Goal: Communication & Community: Participate in discussion

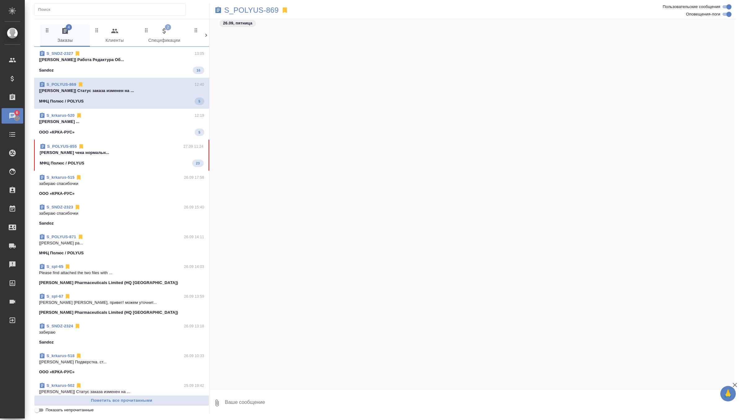
scroll to position [22584, 0]
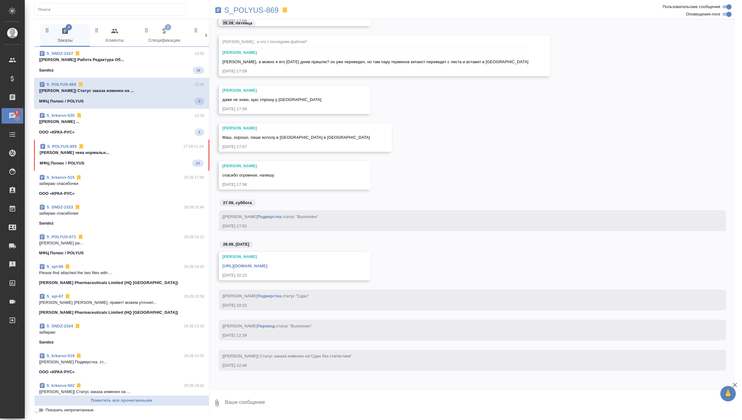
click at [148, 165] on div "МФЦ Полюс / POLYUS 23" at bounding box center [122, 163] width 164 height 7
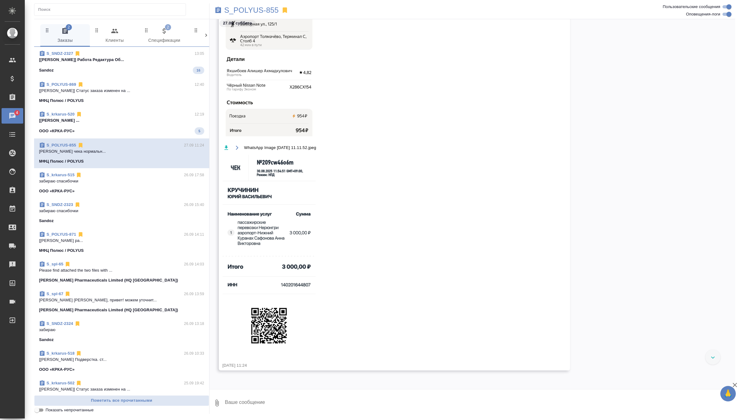
scroll to position [23576, 0]
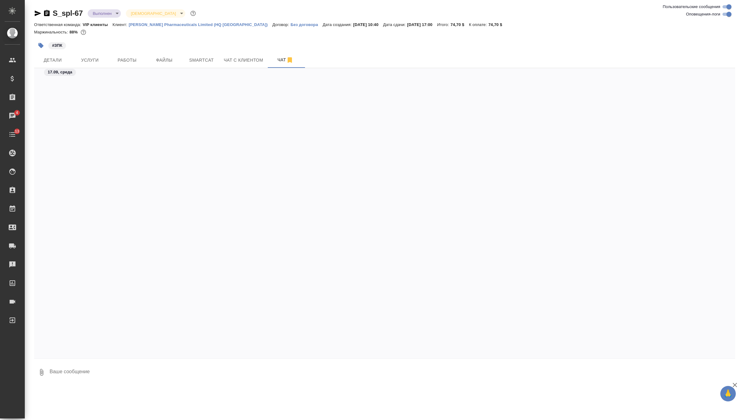
scroll to position [3421, 0]
